Goal: Task Accomplishment & Management: Manage account settings

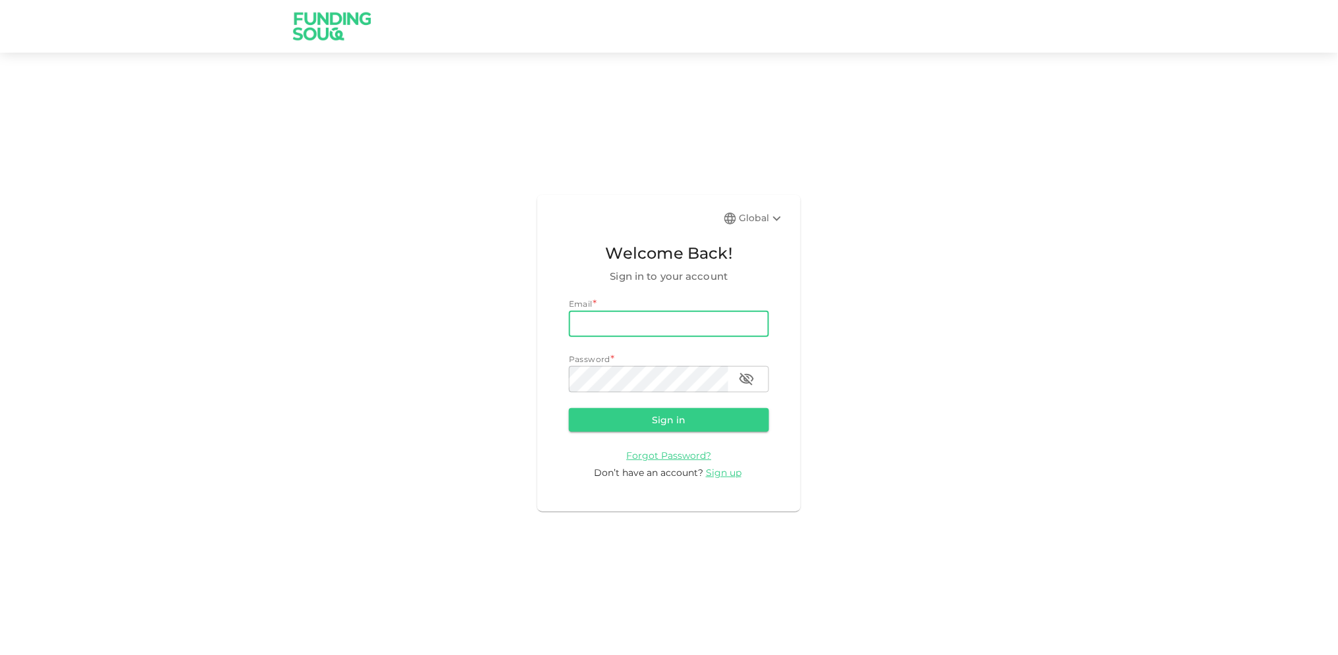
type input "[EMAIL_ADDRESS][DOMAIN_NAME]"
click at [569, 408] on button "Sign in" at bounding box center [669, 420] width 200 height 24
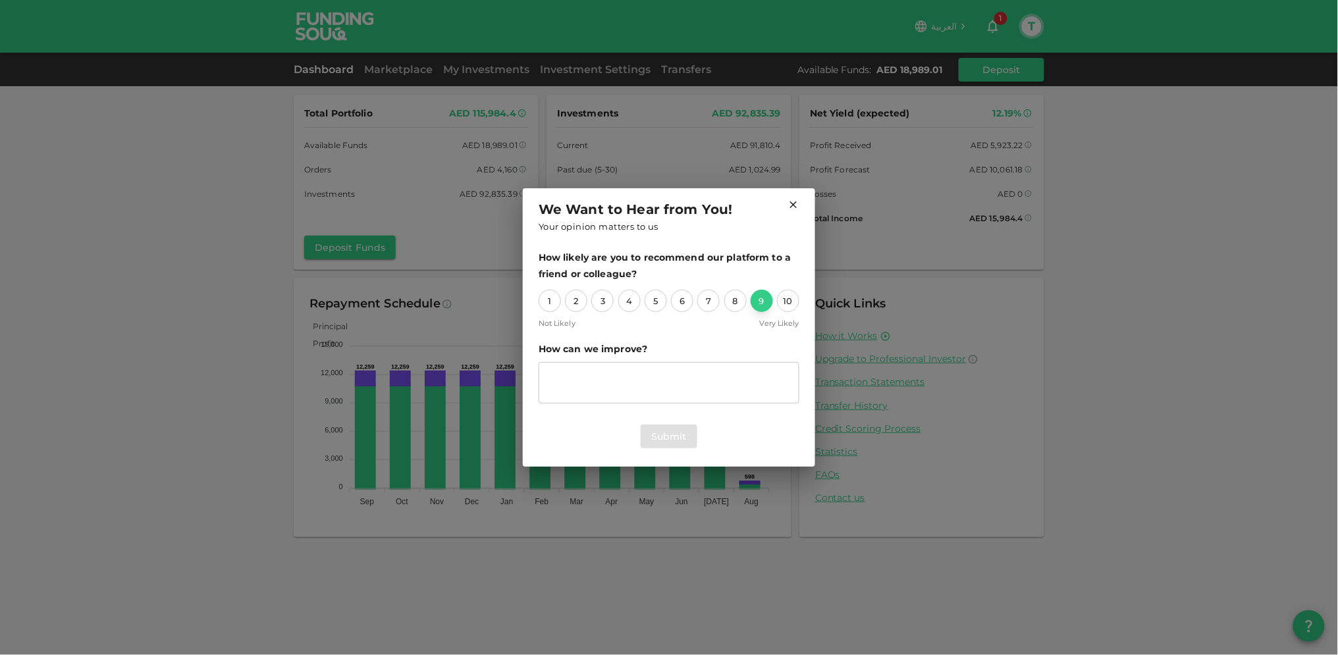
click at [759, 301] on div "9" at bounding box center [762, 301] width 22 height 22
click at [669, 434] on button "Submit" at bounding box center [669, 437] width 57 height 24
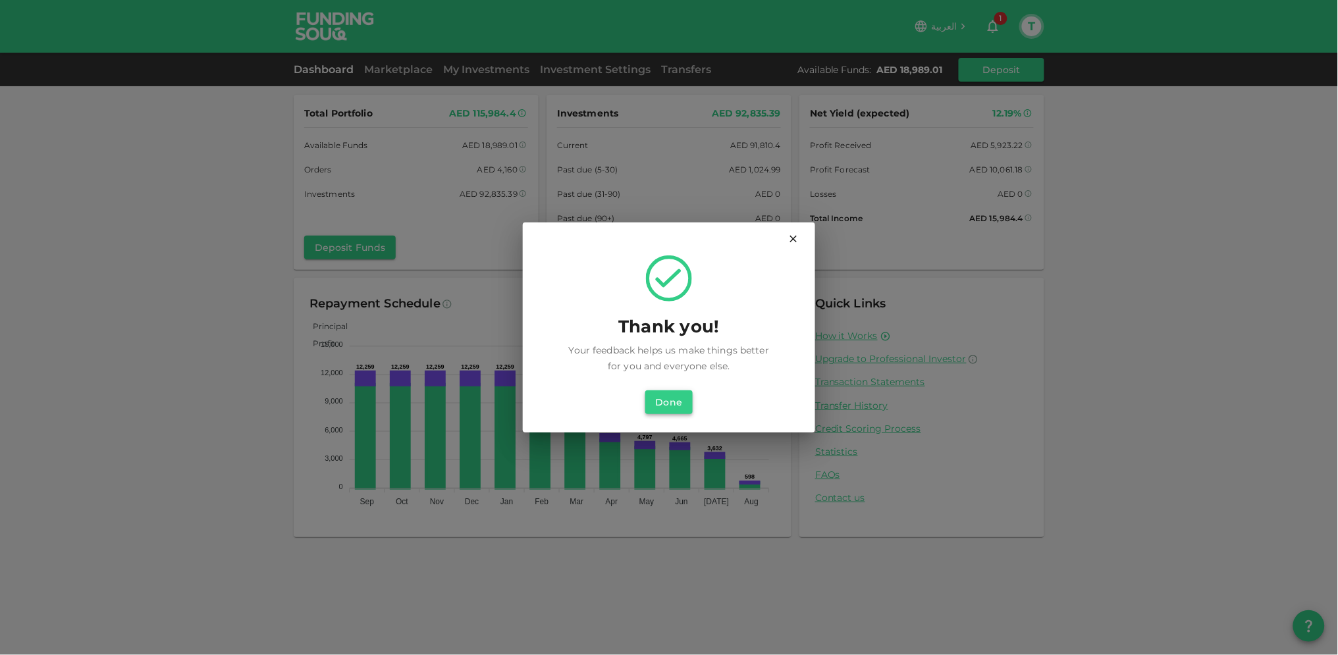
click at [663, 400] on button "Done" at bounding box center [668, 402] width 47 height 24
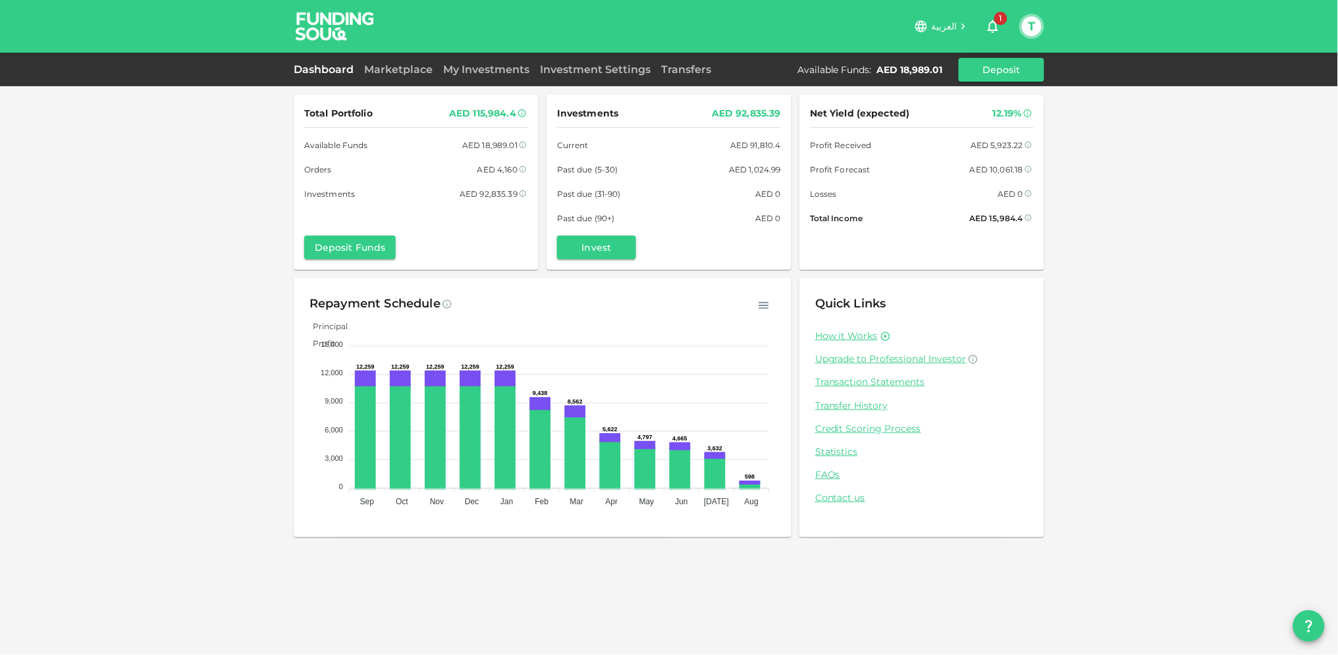
click at [994, 20] on span "1" at bounding box center [1000, 18] width 13 height 13
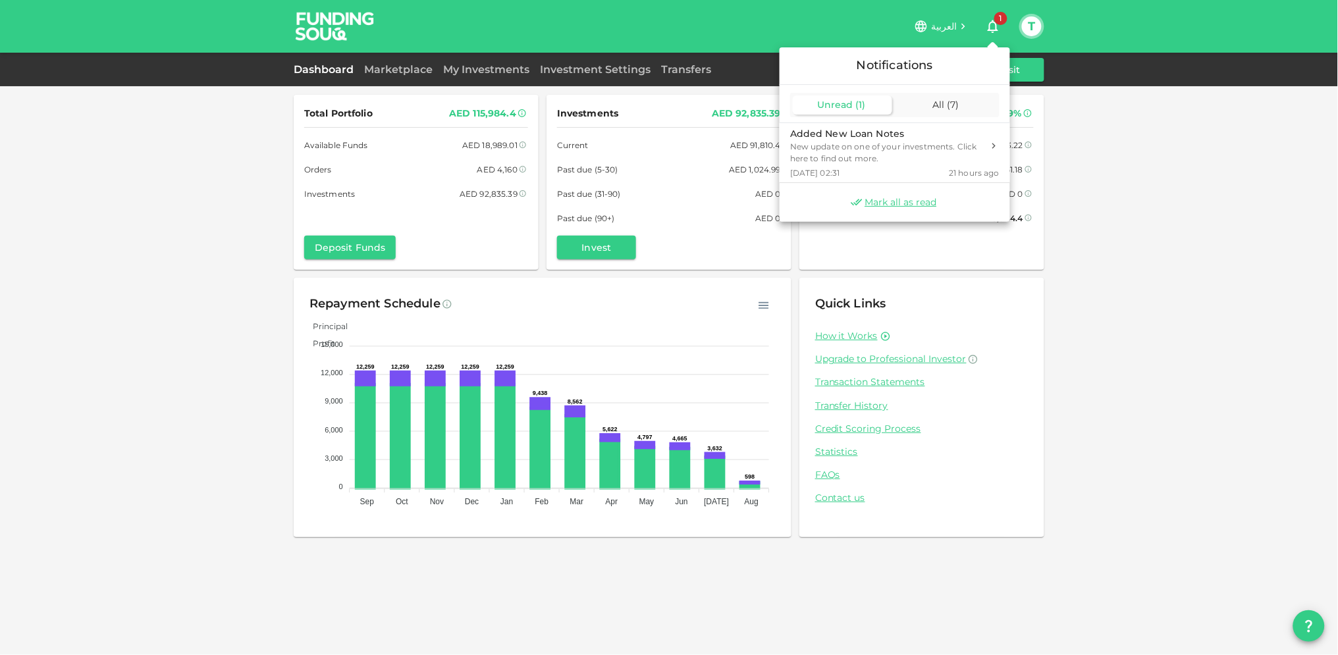
click at [845, 99] on span "Unread" at bounding box center [835, 105] width 36 height 12
click at [822, 145] on div "New update on one of your investments. Click here to find out more." at bounding box center [886, 153] width 193 height 24
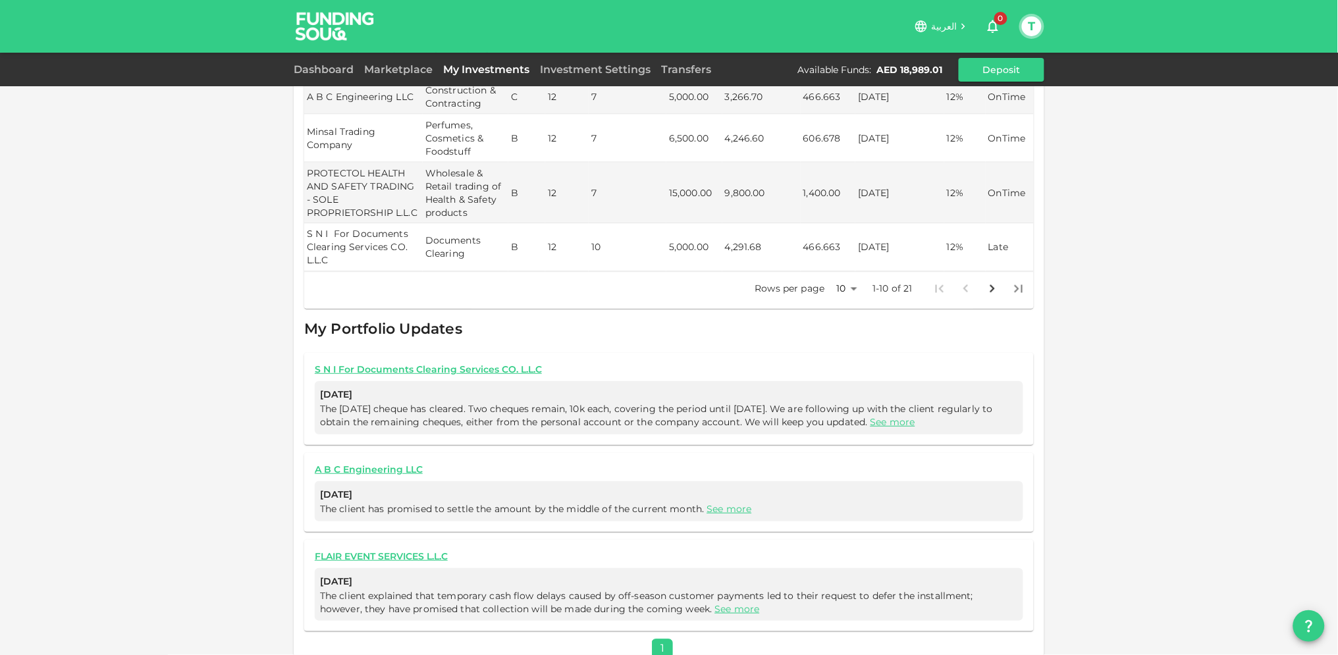
scroll to position [616, 0]
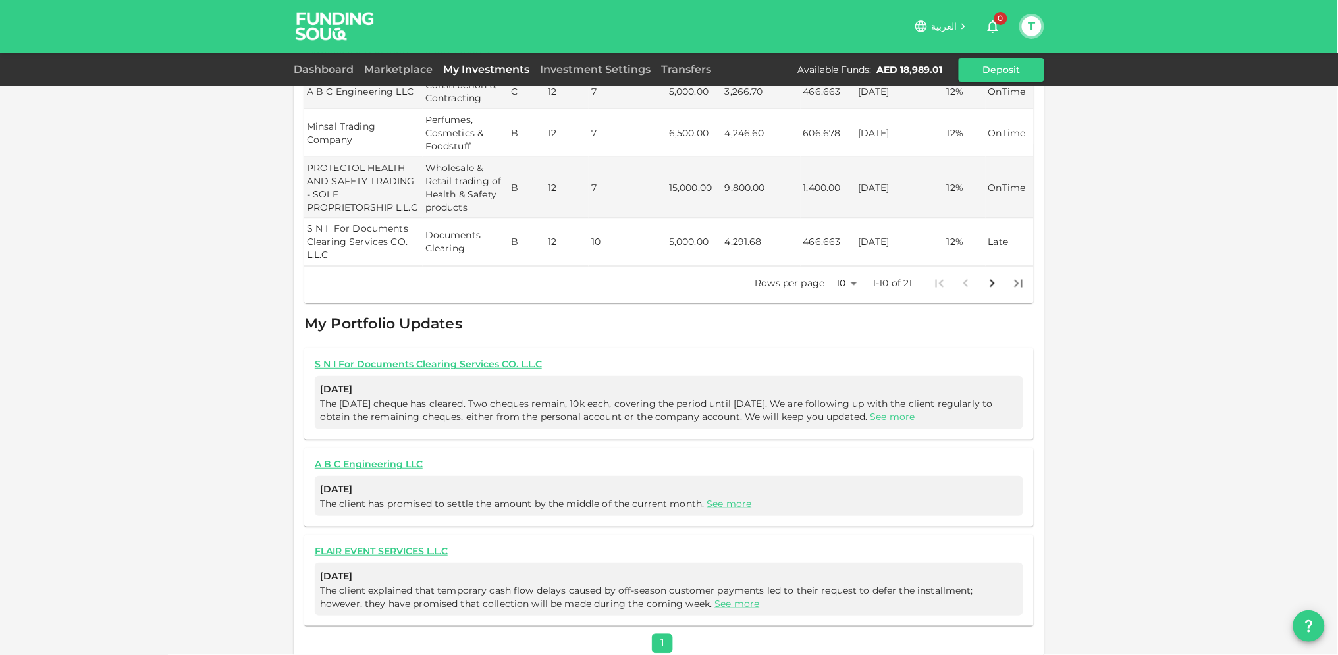
click at [915, 411] on link "See more" at bounding box center [893, 417] width 45 height 12
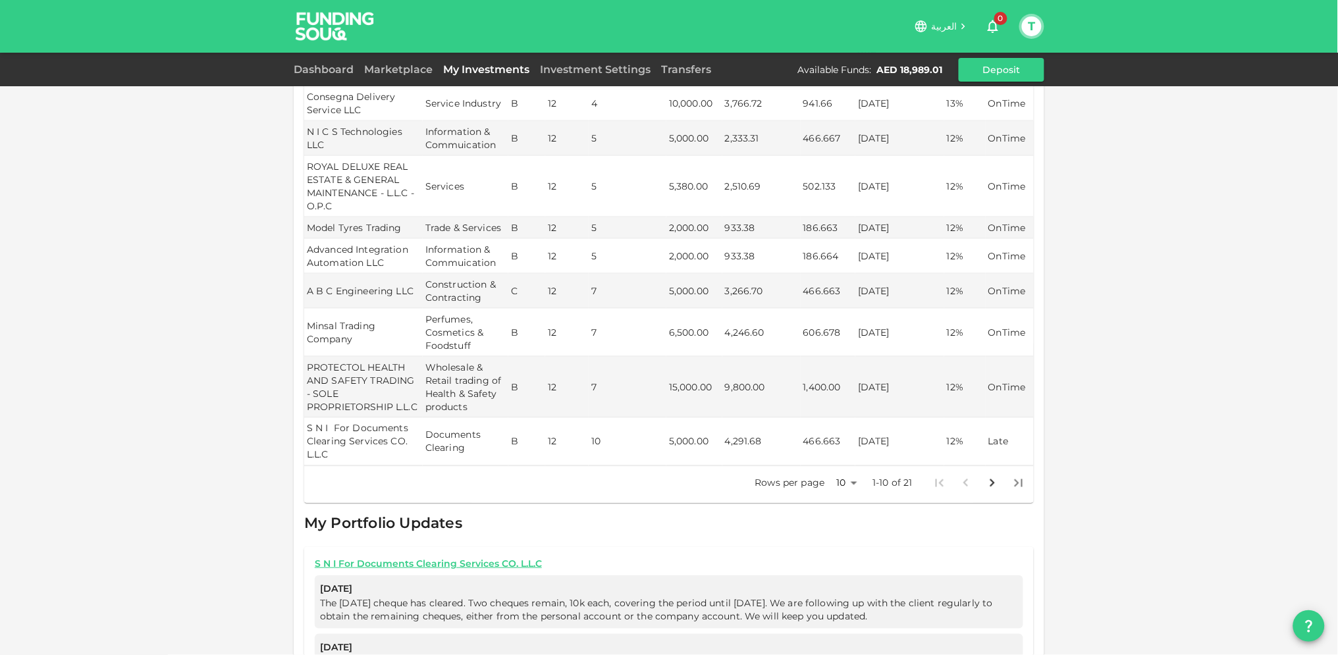
scroll to position [397, 0]
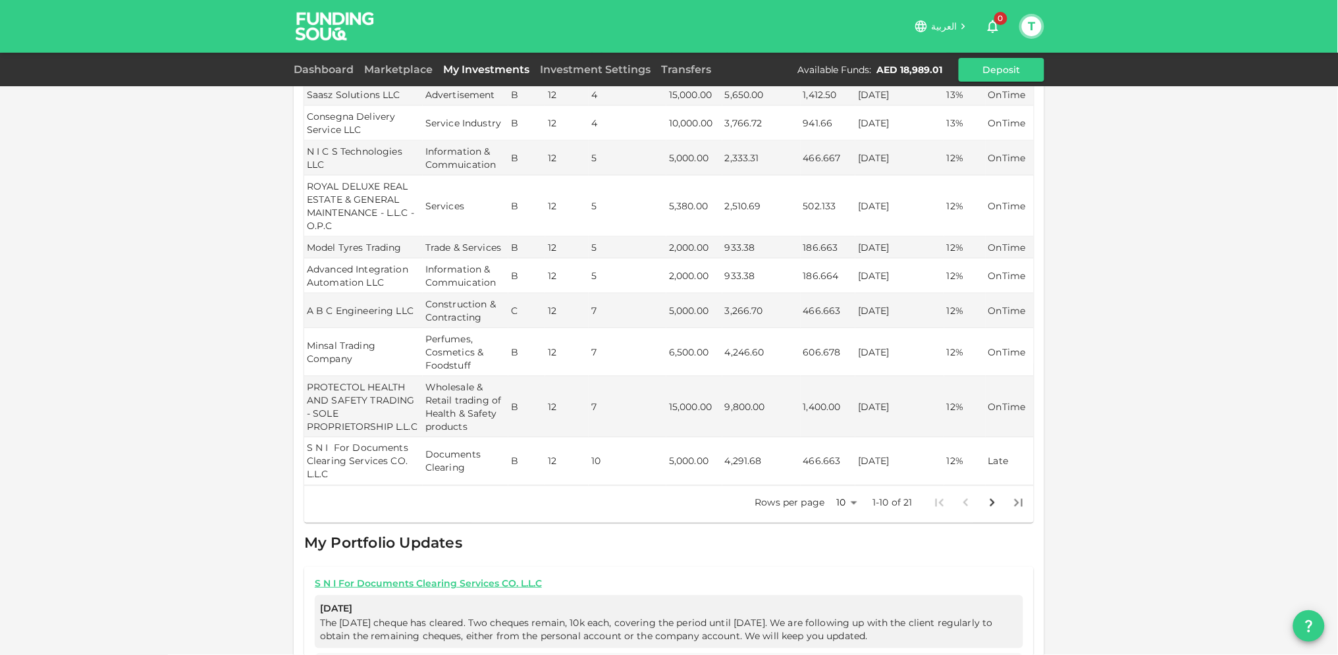
click at [849, 485] on body "العربية 0 T Dashboard Marketplace My Investments Investment Settings Transfers …" at bounding box center [669, 327] width 1338 height 655
click at [838, 529] on li "25" at bounding box center [842, 533] width 40 height 24
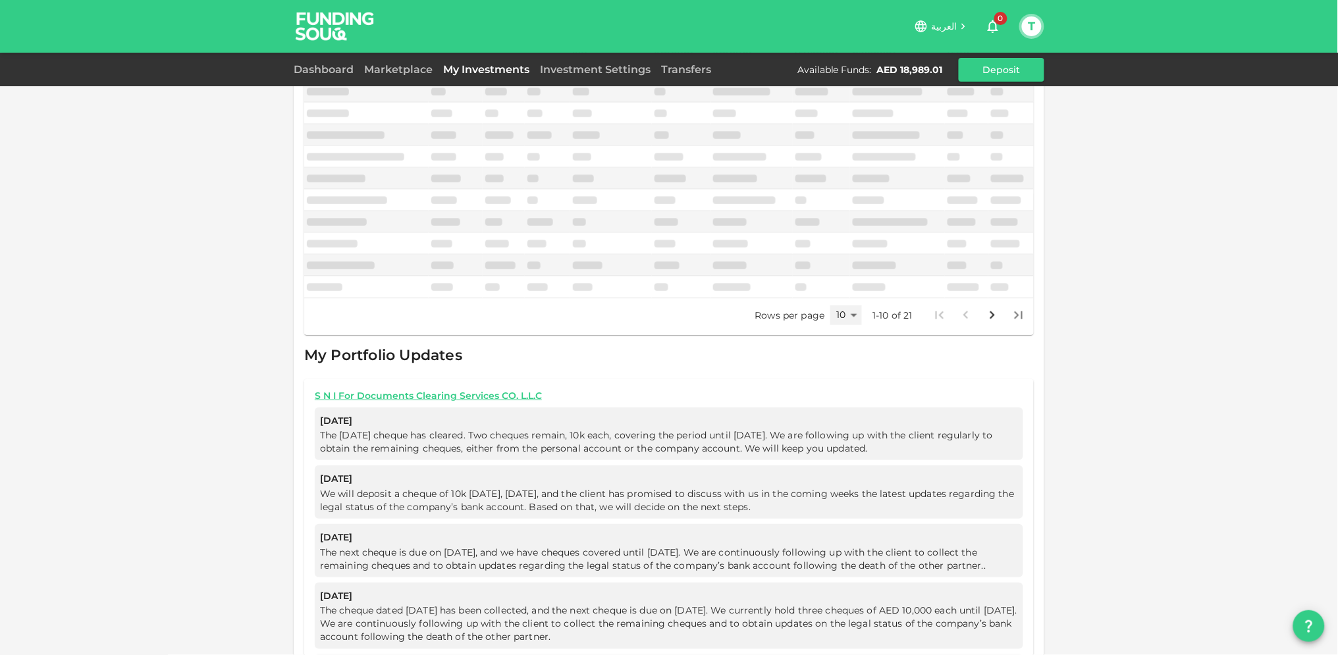
type input "25"
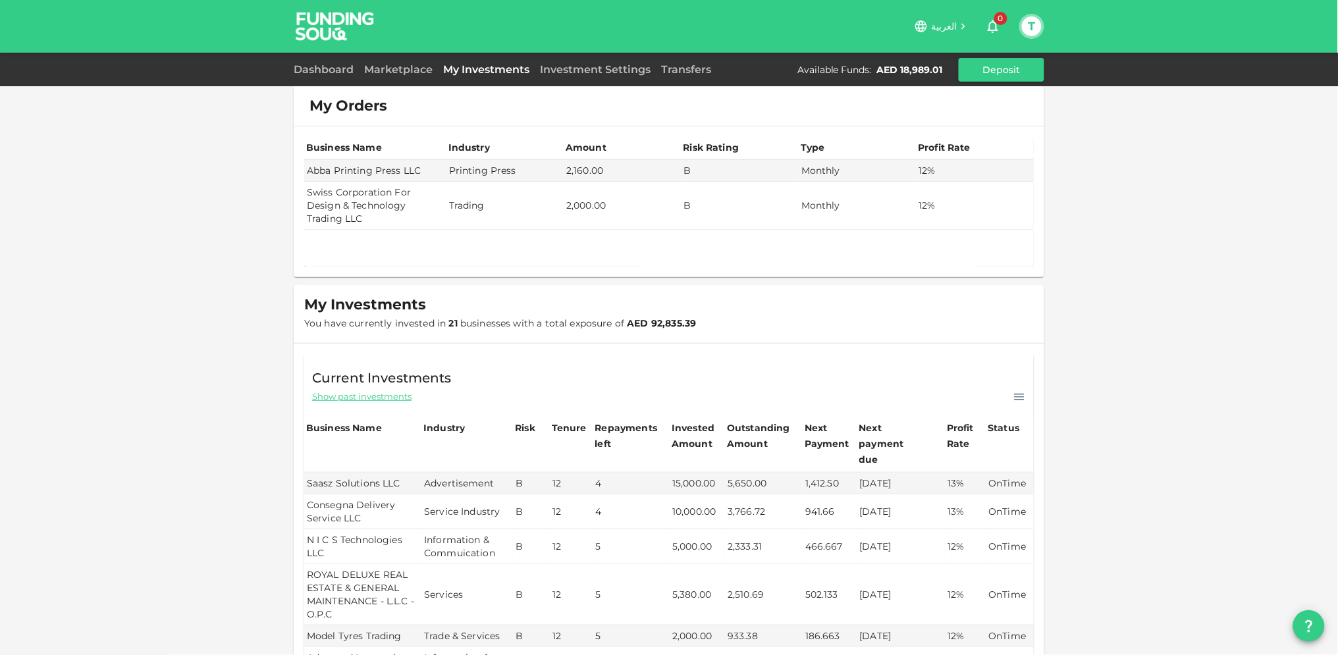
scroll to position [0, 0]
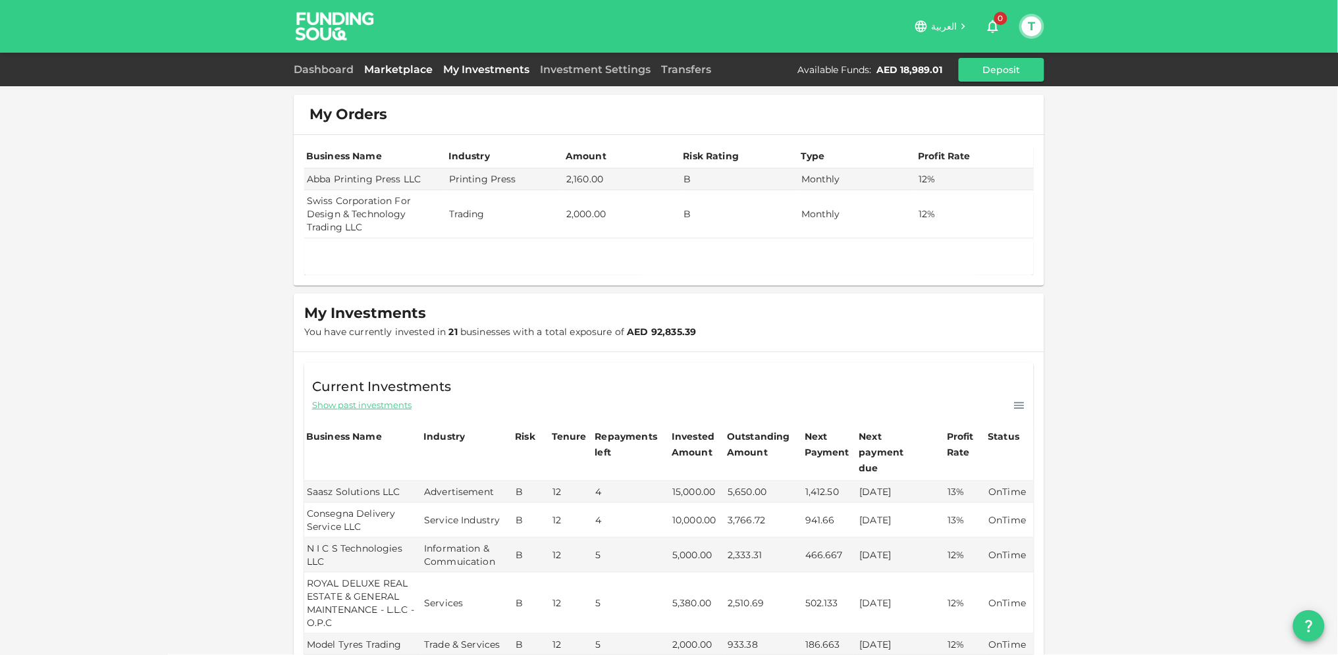
click at [393, 67] on link "Marketplace" at bounding box center [398, 69] width 79 height 13
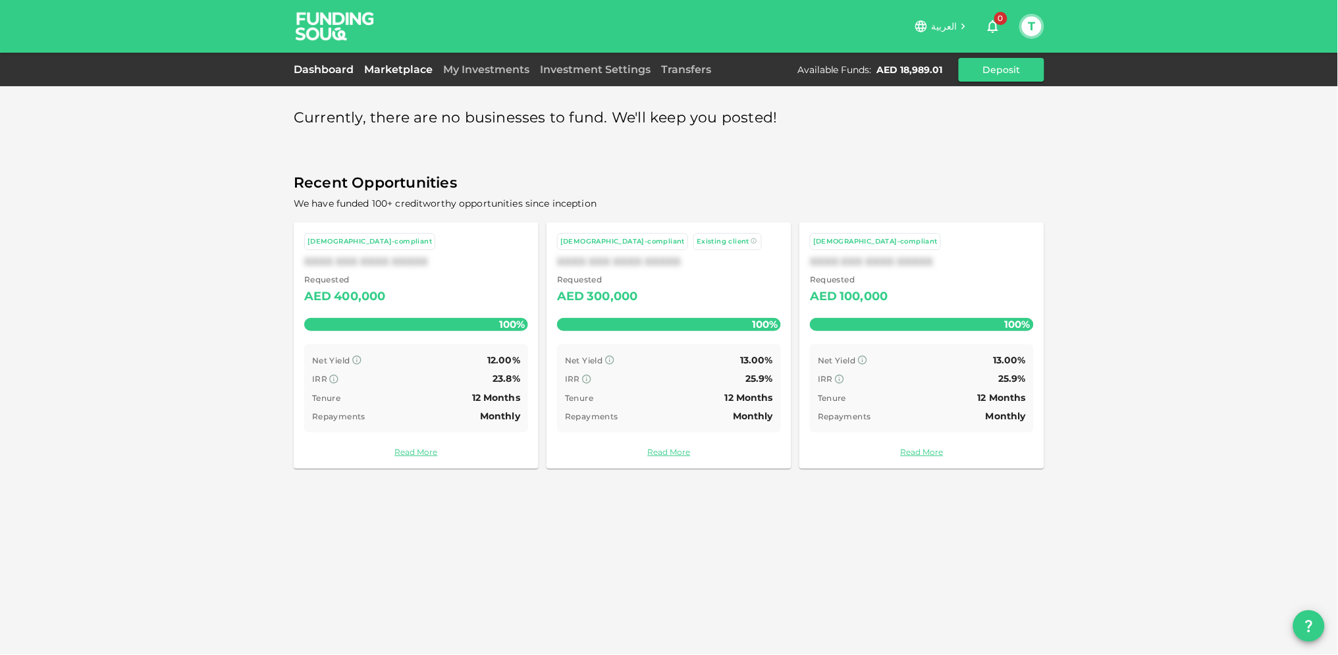
click at [325, 73] on link "Dashboard" at bounding box center [326, 69] width 65 height 13
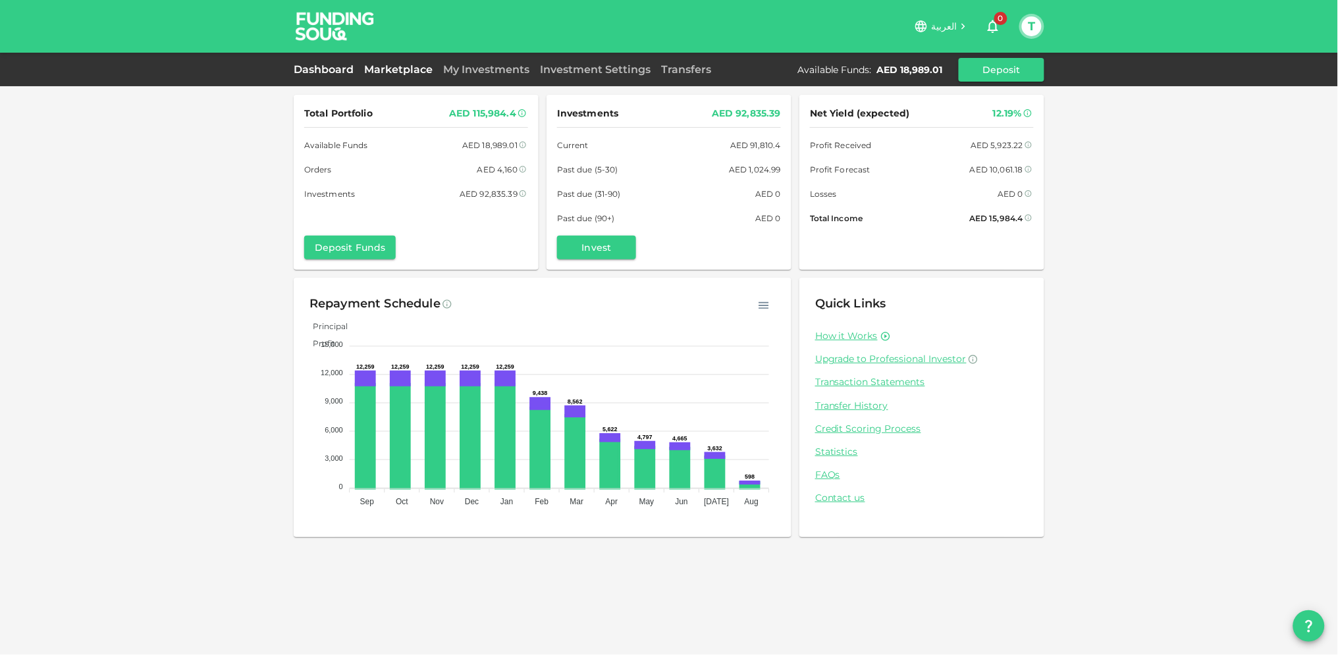
click at [404, 63] on link "Marketplace" at bounding box center [398, 69] width 79 height 13
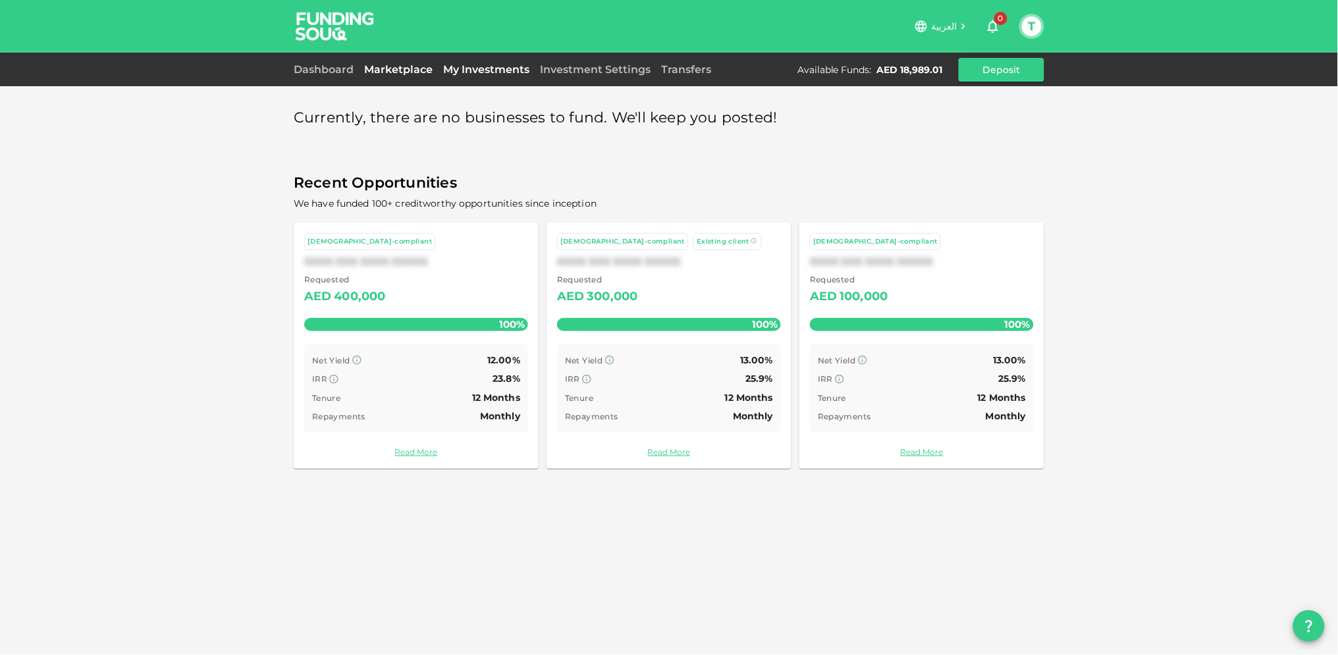
click at [470, 70] on link "My Investments" at bounding box center [486, 69] width 97 height 13
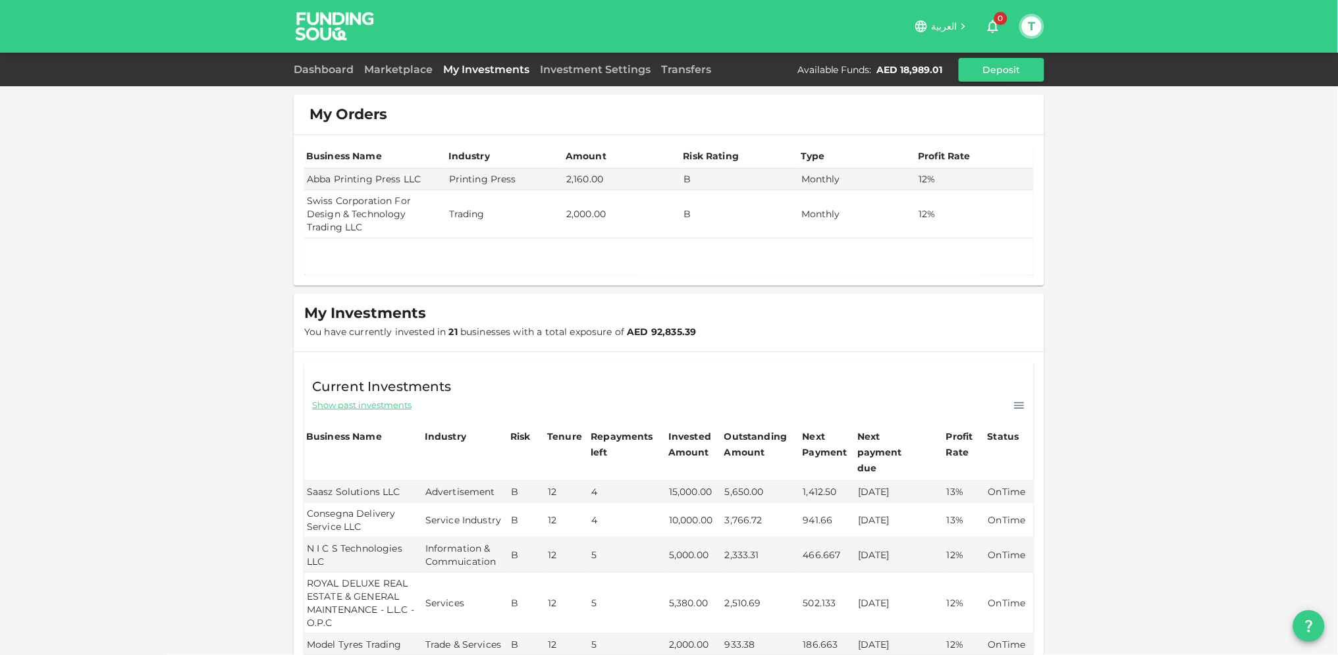
click at [1034, 20] on button "T" at bounding box center [1032, 26] width 20 height 20
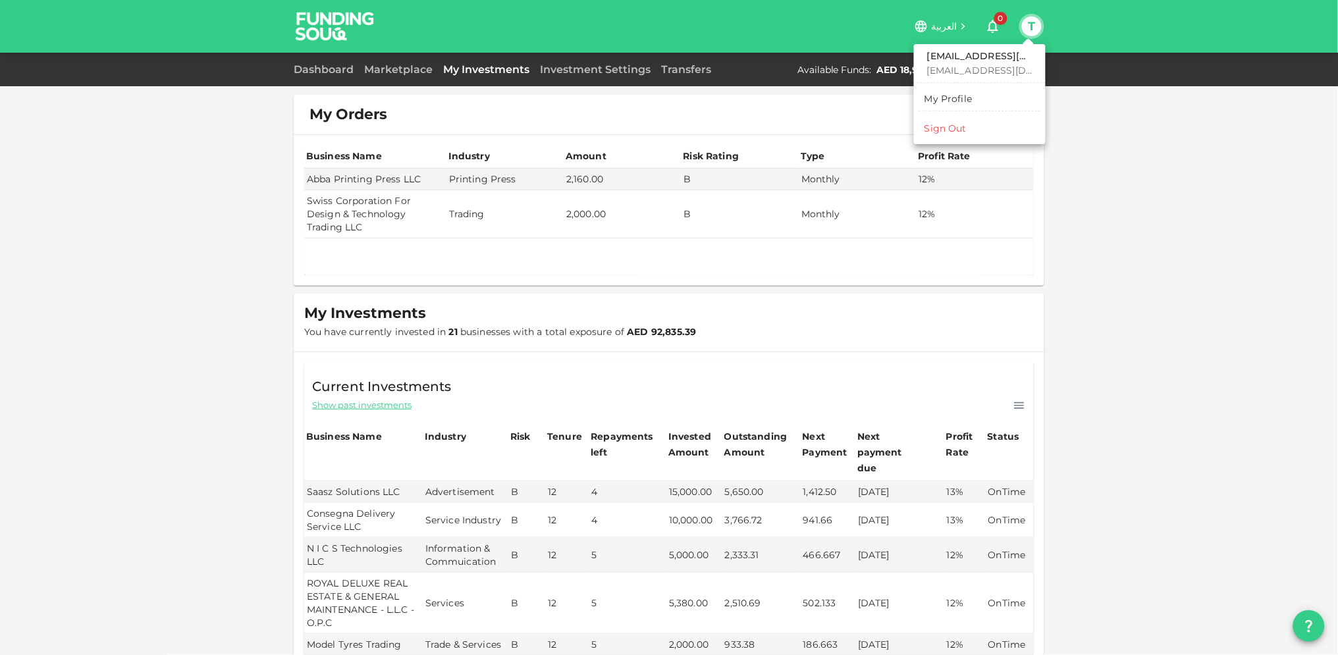
click at [944, 124] on div "Sign Out" at bounding box center [946, 128] width 42 height 13
